Goal: Find specific page/section: Find specific page/section

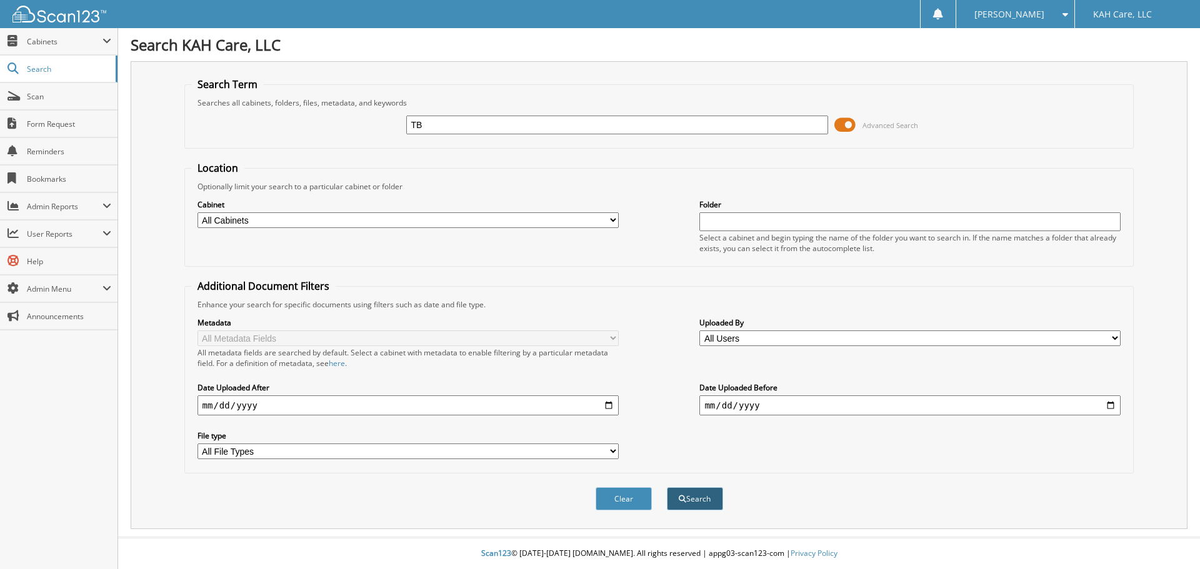
type input "TB"
click at [699, 496] on button "Search" at bounding box center [695, 498] width 56 height 23
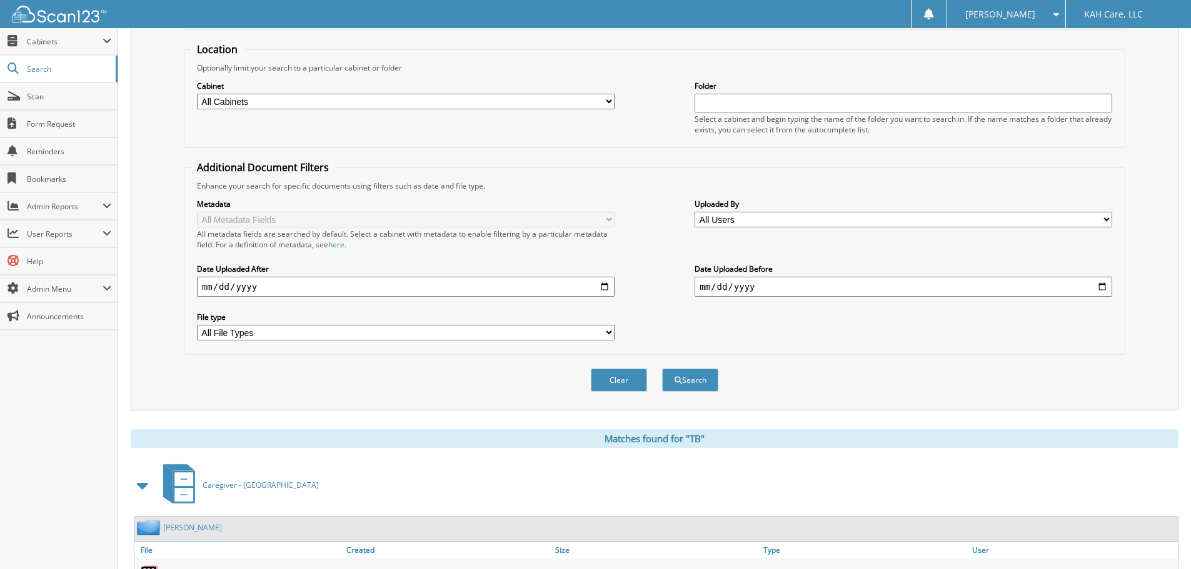
scroll to position [375, 0]
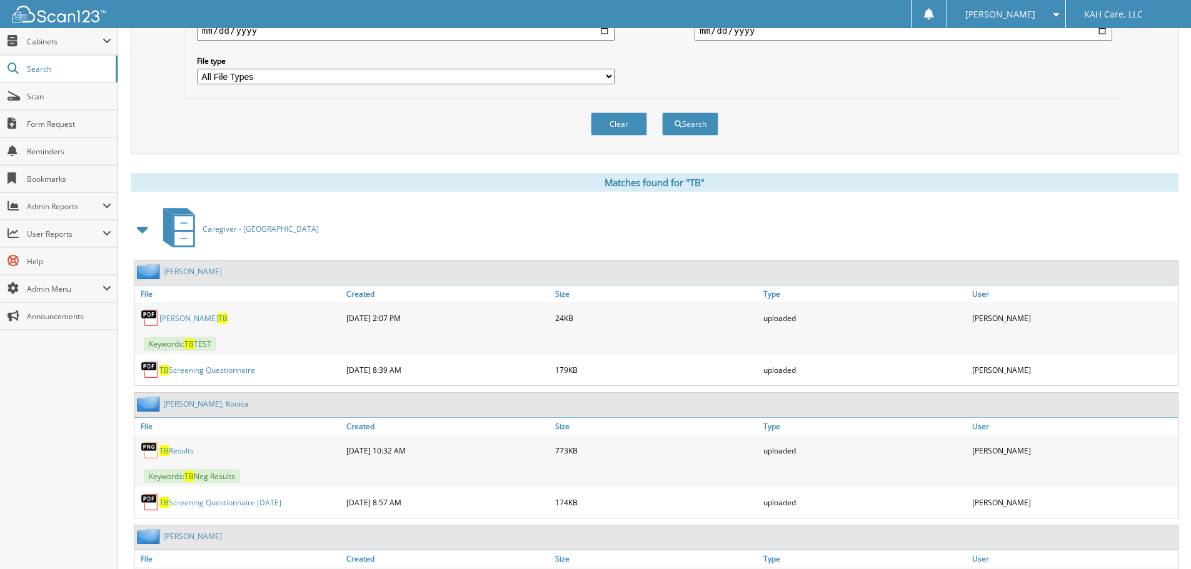
click at [144, 231] on span at bounding box center [142, 229] width 17 height 22
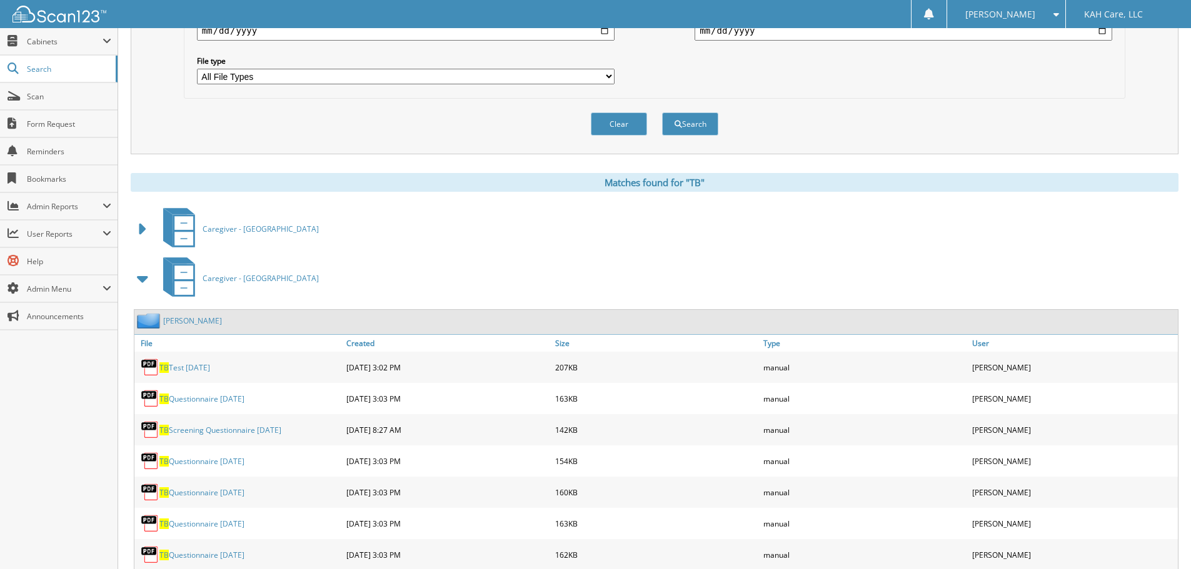
click at [141, 282] on span at bounding box center [142, 278] width 17 height 22
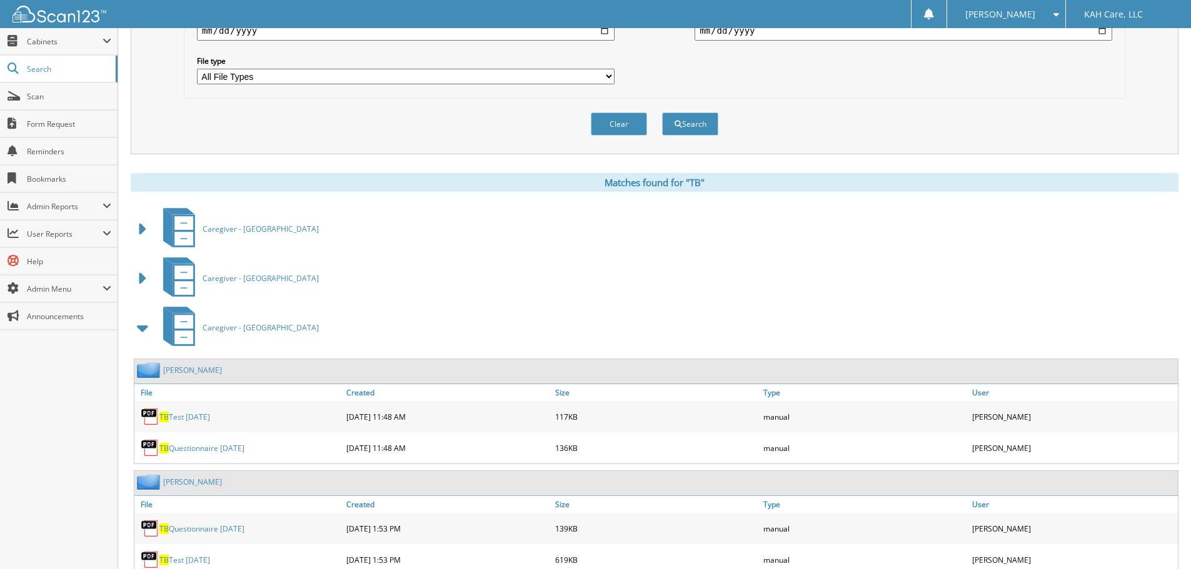
click at [141, 330] on span at bounding box center [142, 328] width 17 height 22
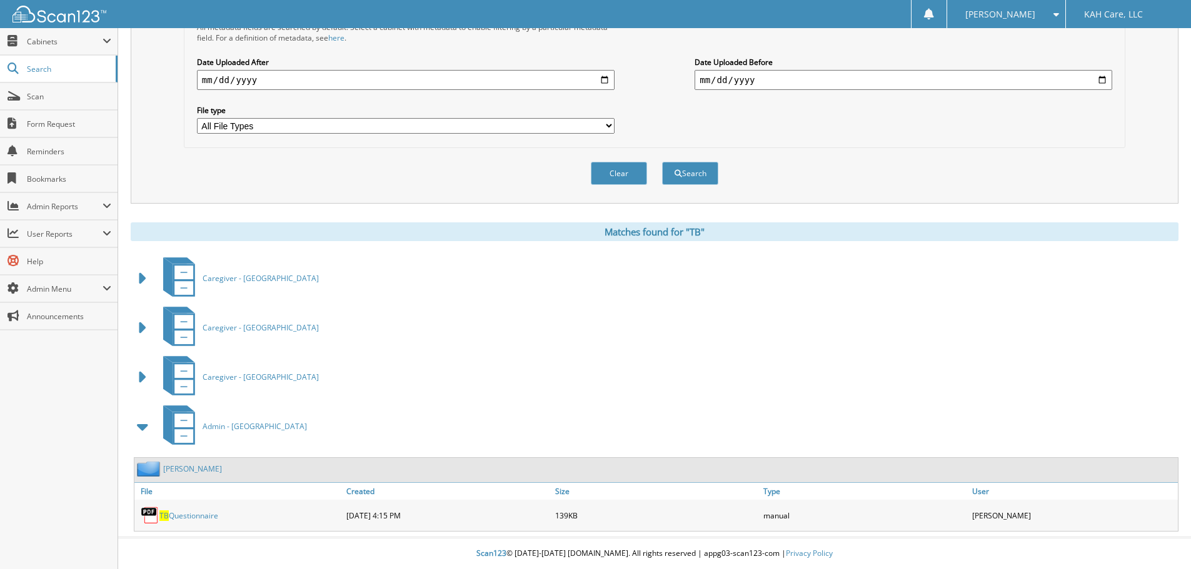
scroll to position [326, 0]
click at [142, 428] on span at bounding box center [142, 427] width 17 height 22
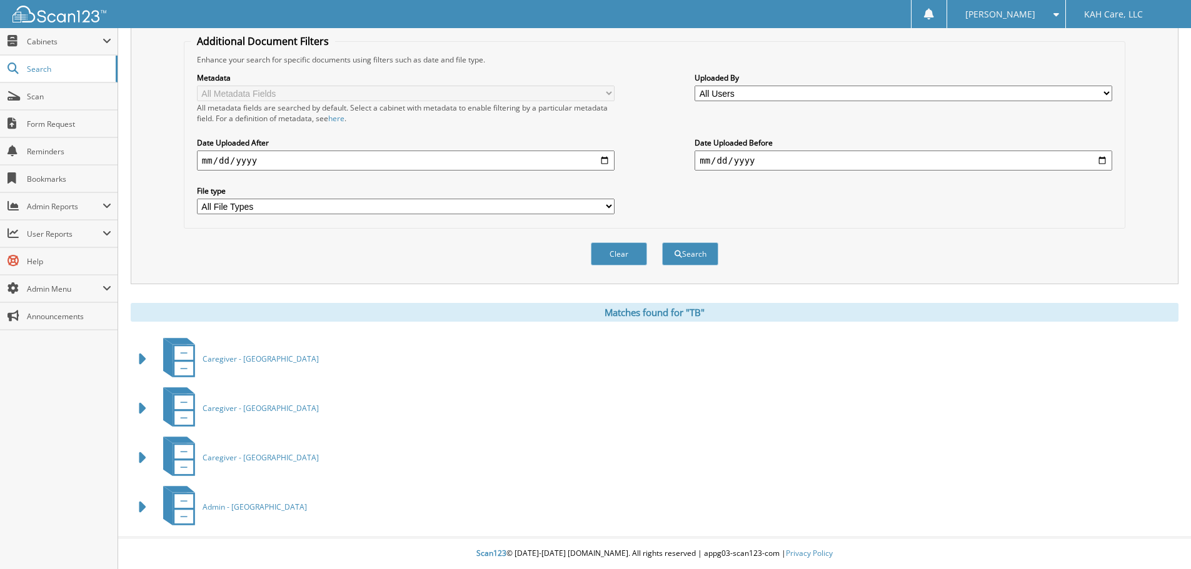
click at [142, 359] on span at bounding box center [142, 359] width 17 height 22
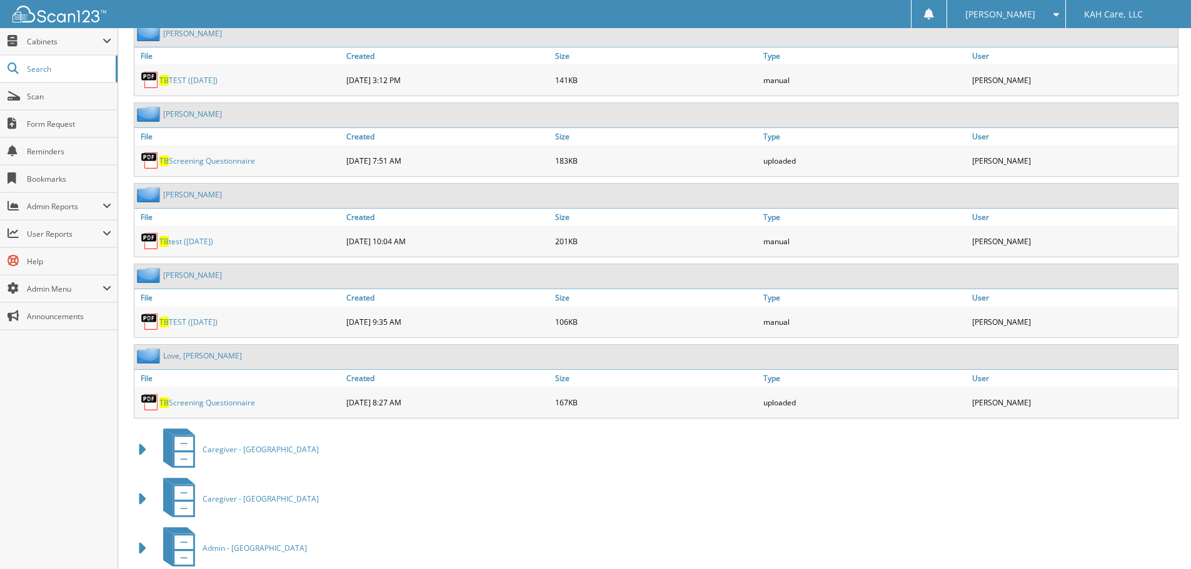
scroll to position [5126, 0]
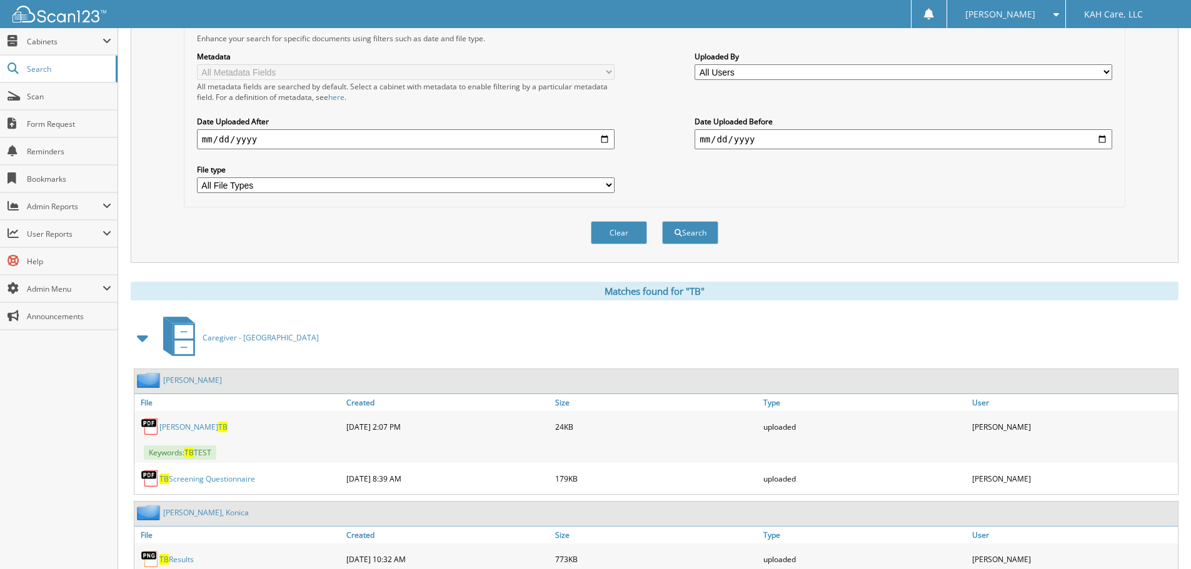
click at [140, 341] on span at bounding box center [142, 338] width 17 height 22
